Goal: Ask a question

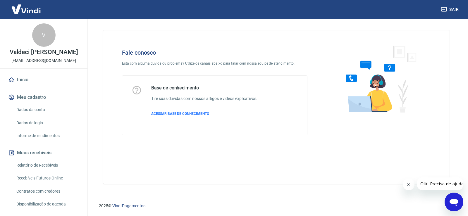
click at [174, 110] on div "Base de conhecimento Tire suas dúvidas com nossos artigos e vídeos explicativos…" at bounding box center [204, 105] width 106 height 41
click at [175, 114] on span "ACESSAR BASE DE CONHECIMENTO" at bounding box center [180, 114] width 58 height 4
click at [459, 202] on icon "Abrir janela de mensagens" at bounding box center [454, 202] width 11 height 11
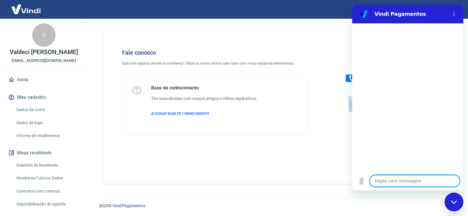
drag, startPoint x: 381, startPoint y: 181, endPoint x: 381, endPoint y: 178, distance: 3.9
click at [379, 179] on textarea at bounding box center [415, 181] width 90 height 12
type textarea "b"
type textarea "x"
type textarea "bo"
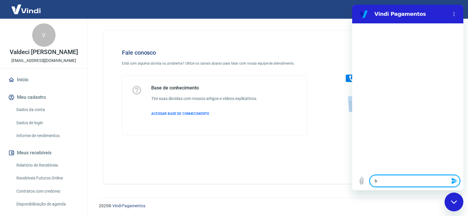
type textarea "x"
type textarea "bom"
type textarea "x"
type textarea "bom"
type textarea "x"
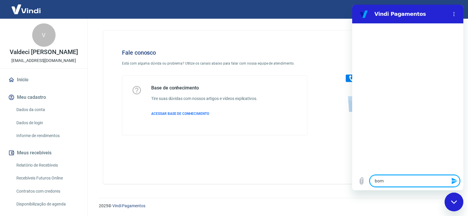
type textarea "bom d"
type textarea "x"
type textarea "bom di"
type textarea "x"
type textarea "bom dia"
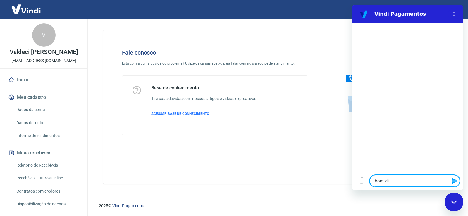
type textarea "x"
type textarea "bom dia"
click at [453, 180] on icon "Enviar mensagem" at bounding box center [455, 181] width 6 height 6
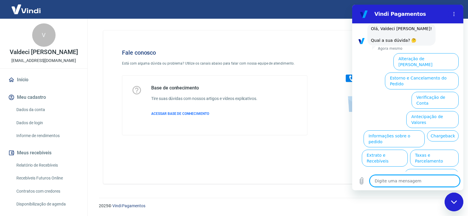
scroll to position [33, 0]
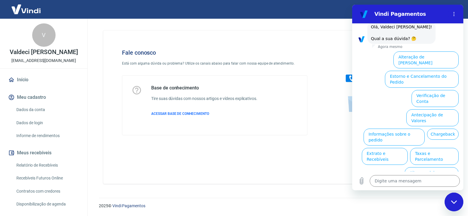
click at [422, 71] on button "Estorno e Cancelamento do Pedido" at bounding box center [422, 79] width 74 height 17
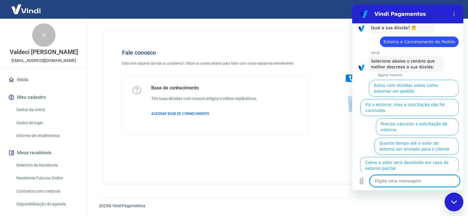
scroll to position [49, 0]
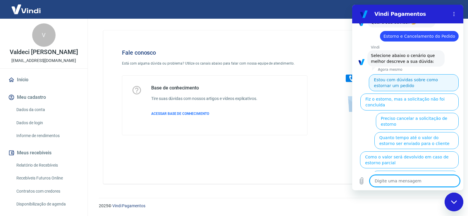
click at [412, 82] on button "Estou com dúvidas sobre como estornar um pedido" at bounding box center [414, 82] width 90 height 17
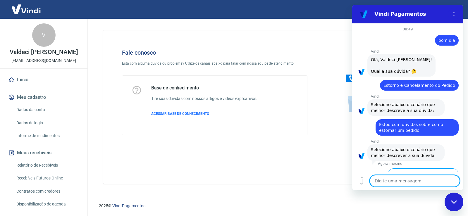
scroll to position [36, 0]
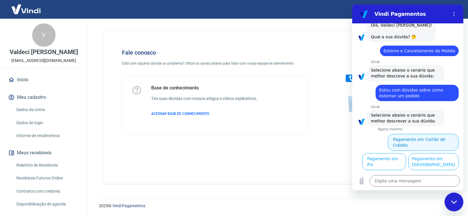
click at [414, 137] on button "Pagamento em Cartão de Crédito" at bounding box center [423, 142] width 71 height 17
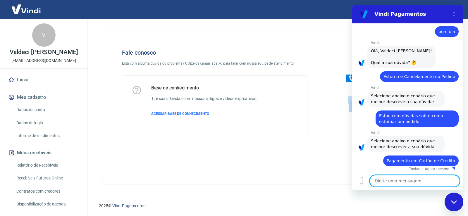
scroll to position [10, 0]
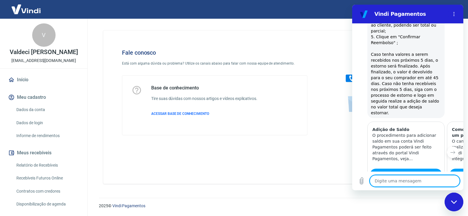
type textarea "x"
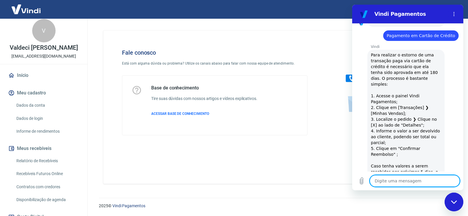
scroll to position [0, 0]
